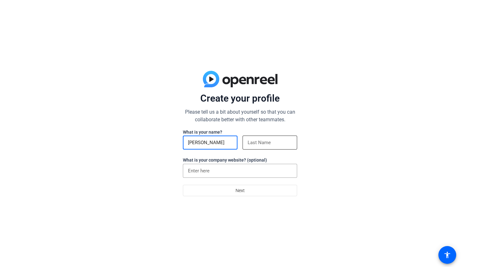
type input "[PERSON_NAME]"
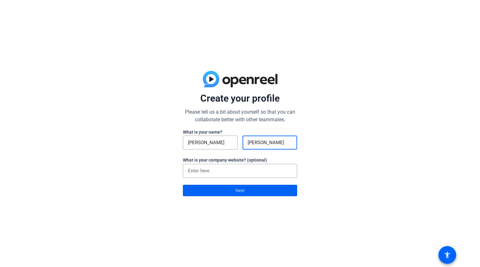
type input "[PERSON_NAME]"
click at [242, 193] on span "Next" at bounding box center [240, 190] width 9 height 12
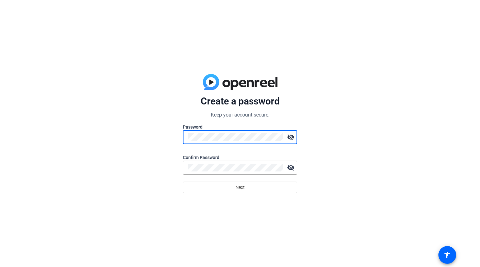
click at [290, 136] on mat-icon "visibility_off" at bounding box center [290, 137] width 13 height 13
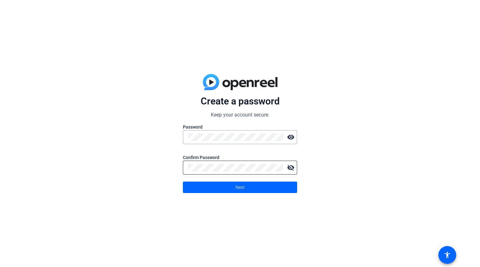
click at [294, 166] on mat-icon "visibility_off" at bounding box center [290, 167] width 13 height 13
click at [262, 186] on span at bounding box center [240, 187] width 114 height 15
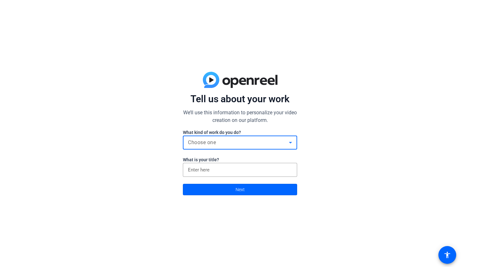
click at [276, 143] on div "Choose one" at bounding box center [238, 143] width 101 height 8
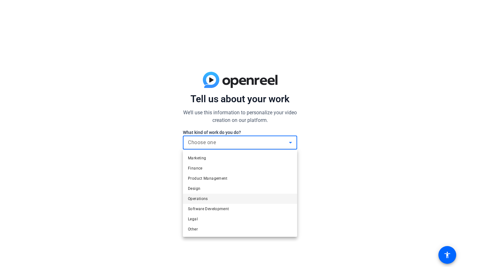
scroll to position [19, 0]
click at [212, 229] on mat-option "Other" at bounding box center [240, 229] width 114 height 10
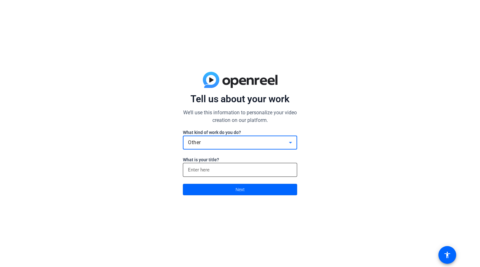
click at [221, 169] on input at bounding box center [240, 170] width 104 height 8
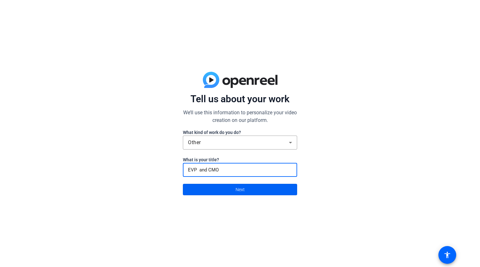
type input "EVP and CMO"
click at [239, 188] on span "Next" at bounding box center [240, 189] width 9 height 12
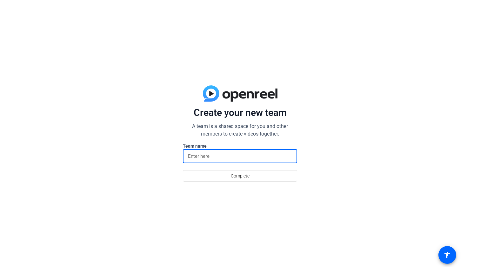
click at [211, 156] on input at bounding box center [240, 156] width 104 height 8
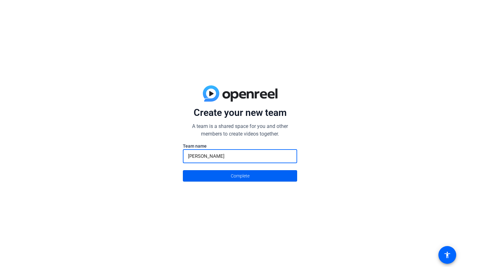
type input "[PERSON_NAME]"
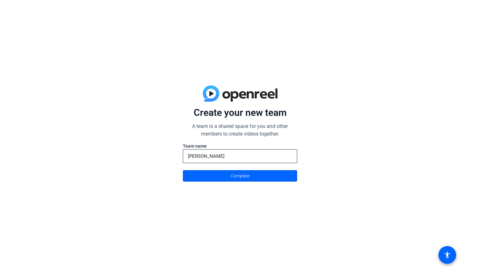
click at [219, 156] on input "[PERSON_NAME]" at bounding box center [240, 156] width 104 height 8
type input "[PERSON_NAME]"
click at [246, 178] on span "Complete" at bounding box center [240, 176] width 19 height 12
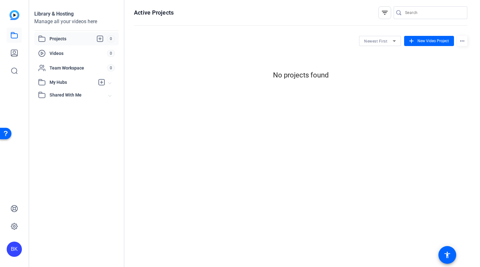
click at [315, 144] on div "Active Projects filter_list Newest First add New Video Project more_horiz No pr…" at bounding box center [300, 133] width 352 height 267
click at [103, 38] on icon at bounding box center [100, 39] width 6 height 6
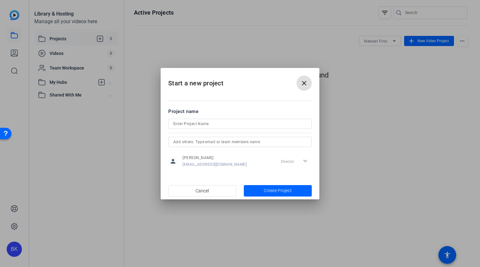
click at [304, 84] on mat-icon "close" at bounding box center [304, 83] width 8 height 8
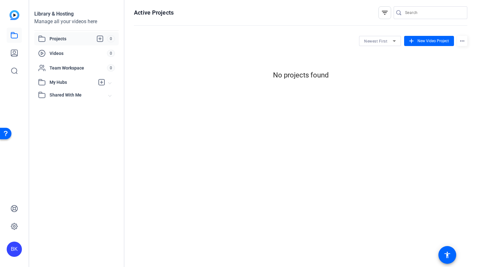
click at [16, 15] on img at bounding box center [15, 15] width 10 height 10
click at [16, 70] on icon at bounding box center [14, 71] width 8 height 8
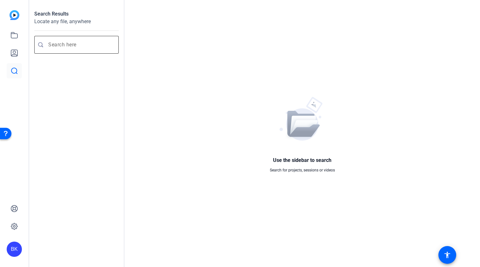
click at [50, 45] on input "Enter search query" at bounding box center [79, 45] width 63 height 8
